Goal: Transaction & Acquisition: Purchase product/service

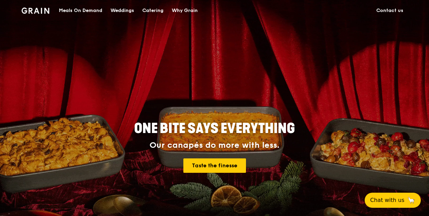
click at [153, 9] on div "Catering" at bounding box center [152, 10] width 21 height 21
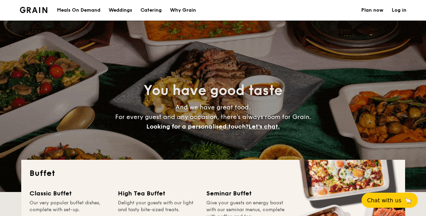
select select
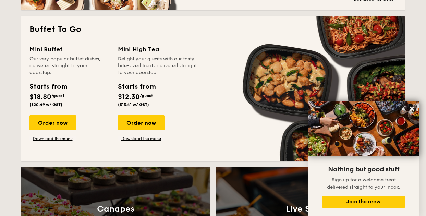
scroll to position [445, 0]
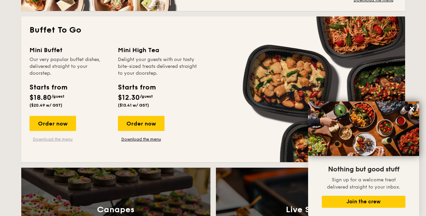
click at [65, 137] on link "Download the menu" at bounding box center [52, 138] width 47 height 5
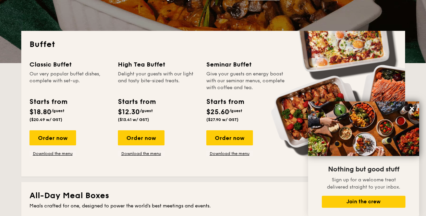
scroll to position [128, 0]
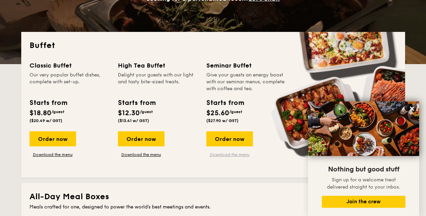
click at [228, 152] on link "Download the menu" at bounding box center [229, 154] width 47 height 5
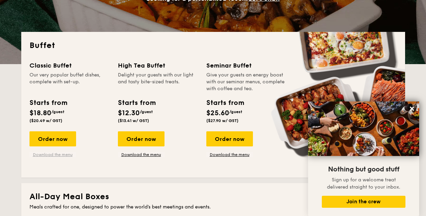
click at [55, 154] on link "Download the menu" at bounding box center [52, 154] width 47 height 5
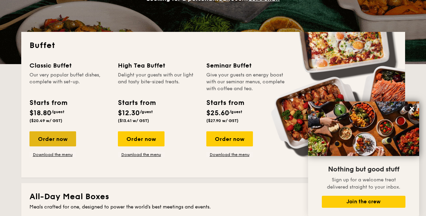
click at [66, 139] on div "Order now" at bounding box center [52, 138] width 47 height 15
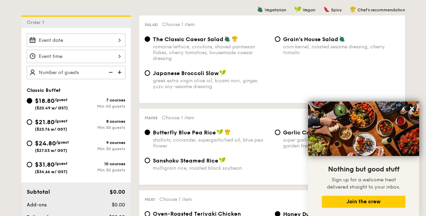
scroll to position [178, 0]
click at [411, 109] on icon at bounding box center [412, 109] width 4 height 4
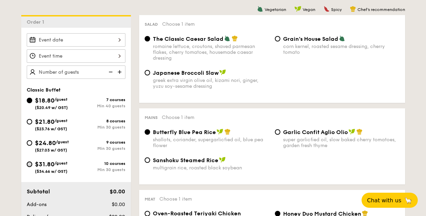
click at [30, 165] on input "$31.80 /guest ($34.66 w/ GST) 10 courses Min 30 guests" at bounding box center [29, 163] width 5 height 5
radio input "true"
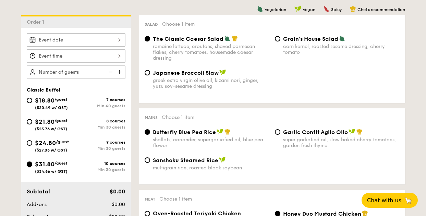
radio input "true"
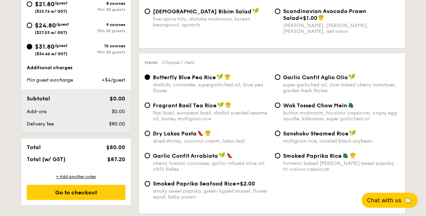
scroll to position [295, 0]
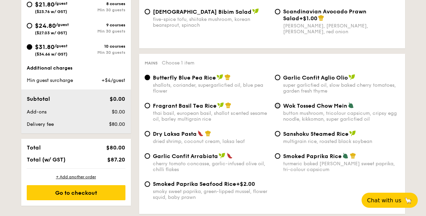
click at [278, 105] on input "Wok Tossed Chow Mein button mushroom, tricolour capsicum, cripsy egg noodle, ki…" at bounding box center [277, 105] width 5 height 5
radio input "true"
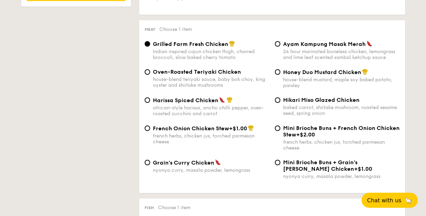
scroll to position [495, 0]
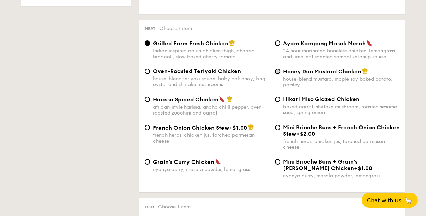
click at [276, 72] on input "Honey Duo Mustard Chicken house-blend mustard, maple soy baked potato, parsley" at bounding box center [277, 70] width 5 height 5
radio input "true"
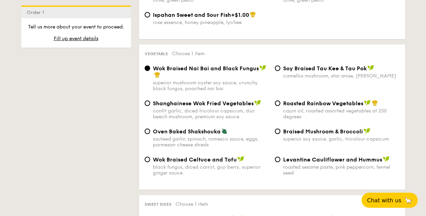
scroll to position [842, 0]
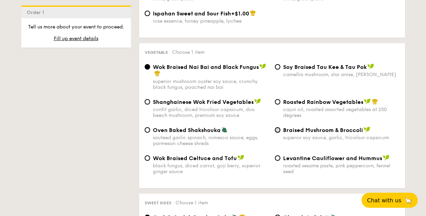
click at [279, 127] on input "Braised Mushroom & Broccoli superior soy sauce, garlic, tricolour capsicum" at bounding box center [277, 129] width 5 height 5
radio input "true"
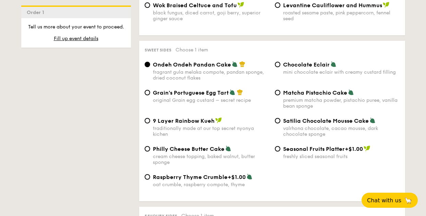
scroll to position [998, 0]
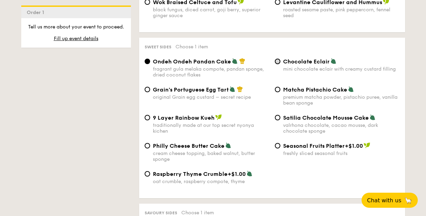
click at [276, 59] on input "Chocolate Eclair mini chocolate eclair with creamy custard filling" at bounding box center [277, 61] width 5 height 5
radio input "true"
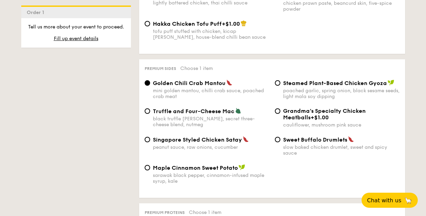
scroll to position [1286, 0]
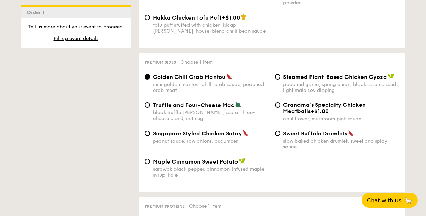
click at [280, 130] on div "Sweet Buffalo Drumlets slow baked chicken drumlet, sweet and spicy sauce" at bounding box center [337, 140] width 130 height 20
click at [277, 130] on input "Sweet Buffalo Drumlets slow baked chicken drumlet, sweet and spicy sauce" at bounding box center [277, 132] width 5 height 5
radio input "true"
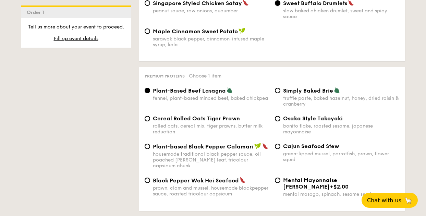
scroll to position [1457, 0]
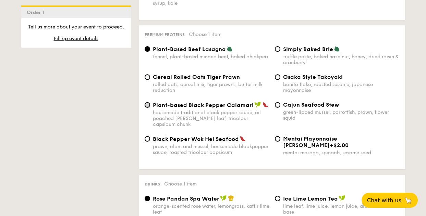
click at [147, 102] on input "Plant-based Black Pepper Calamari housemade traditional black pepper sauce, oil…" at bounding box center [147, 104] width 5 height 5
radio input "true"
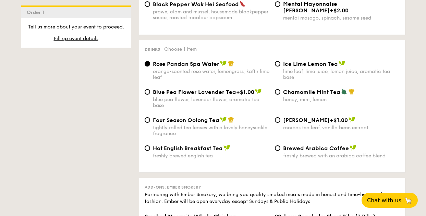
scroll to position [1592, 0]
click at [146, 117] on input "Four Season Oolong Tea tightly rolled tea leaves with a lovely honeysuckle frag…" at bounding box center [147, 119] width 5 height 5
radio input "true"
click at [149, 60] on div "Rose Pandan Spa Water orange-scented rose water, lemongrass, kaffir lime leaf" at bounding box center [207, 70] width 130 height 20
click at [147, 61] on input "Rose Pandan Spa Water orange-scented rose water, lemongrass, kaffir lime leaf" at bounding box center [147, 63] width 5 height 5
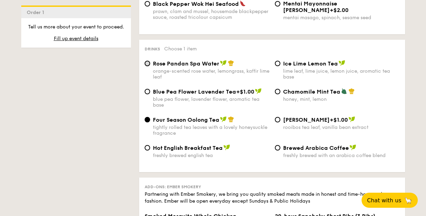
radio input "true"
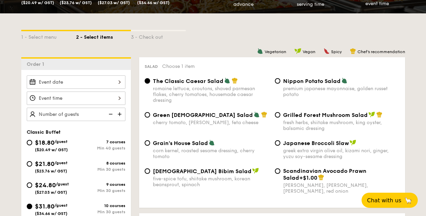
scroll to position [147, 0]
